Goal: Task Accomplishment & Management: Manage account settings

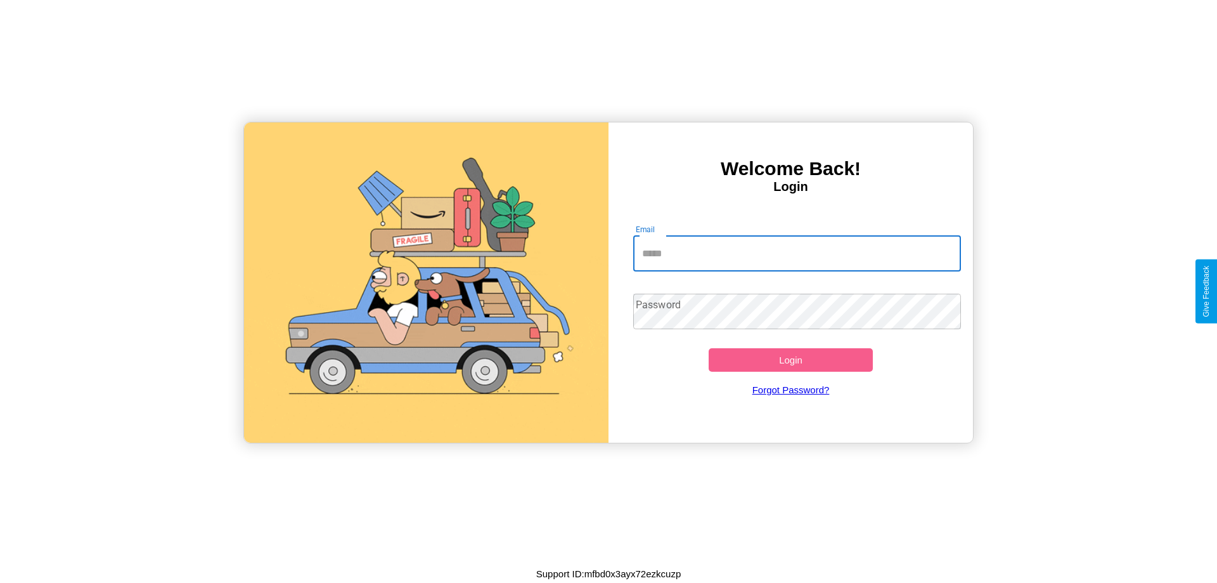
click at [797, 253] on input "Email" at bounding box center [797, 254] width 328 height 36
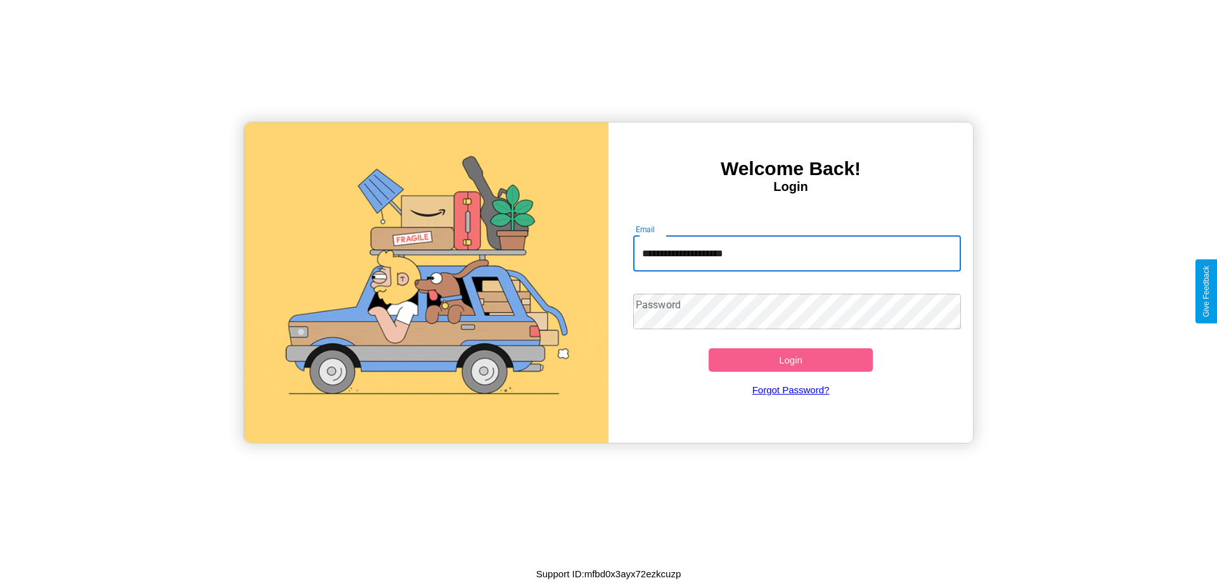
type input "**********"
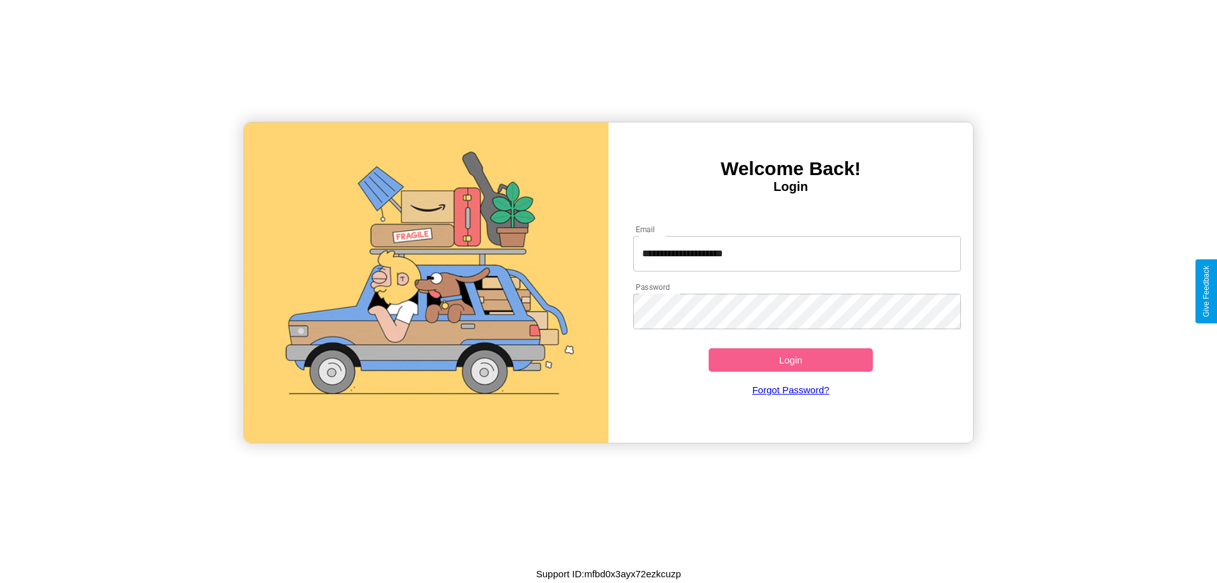
click at [791, 359] on button "Login" at bounding box center [791, 359] width 164 height 23
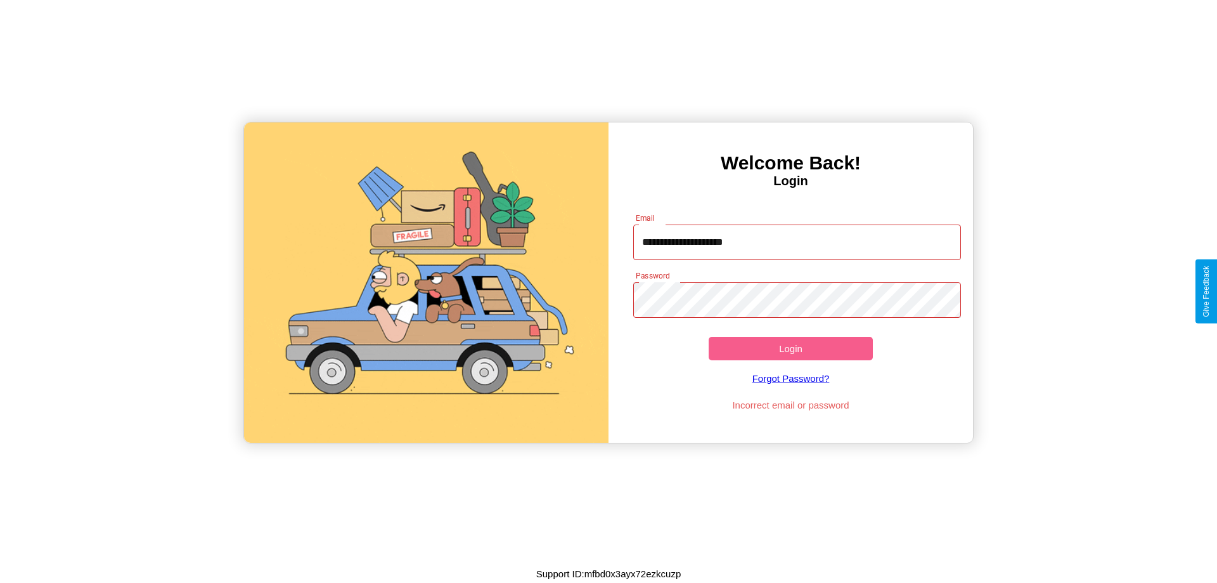
click at [791, 348] on button "Login" at bounding box center [791, 348] width 164 height 23
